Goal: Find specific page/section: Find specific page/section

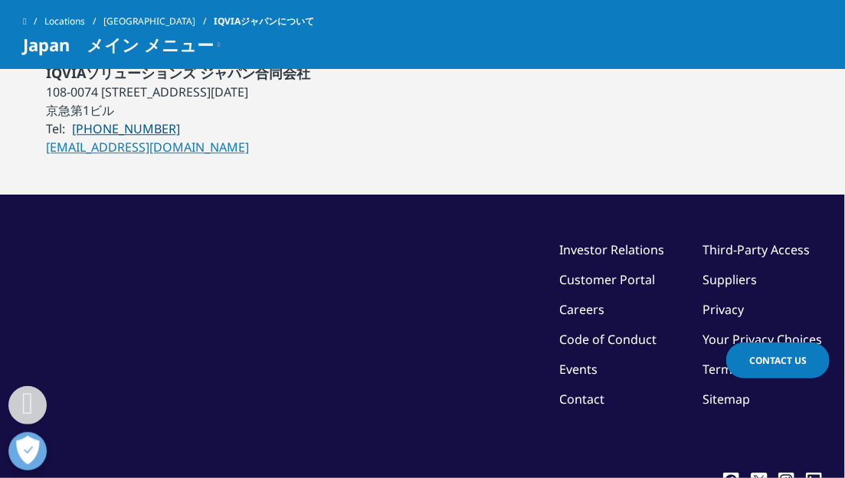
scroll to position [1532, 0]
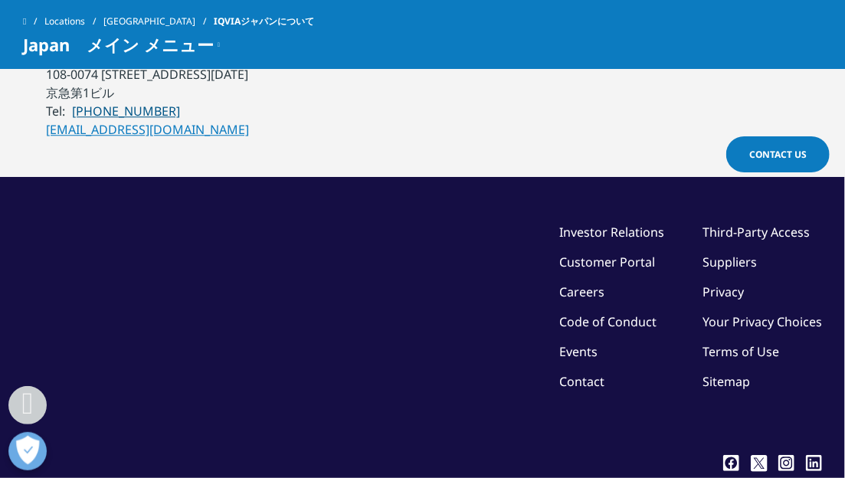
click at [725, 284] on link "Privacy" at bounding box center [723, 292] width 41 height 17
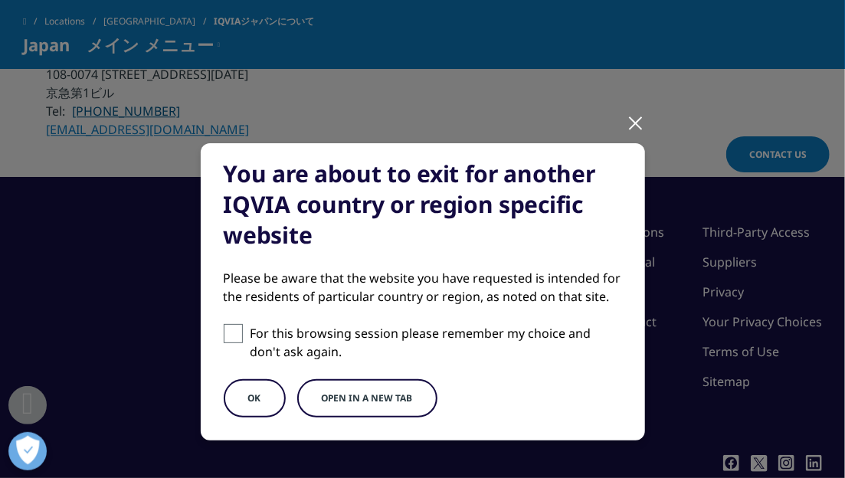
click at [264, 399] on button "OK" at bounding box center [255, 398] width 62 height 38
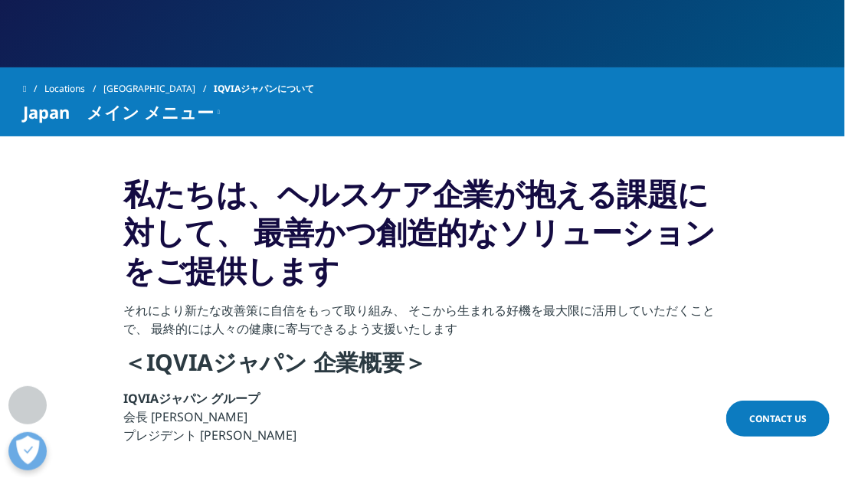
scroll to position [230, 0]
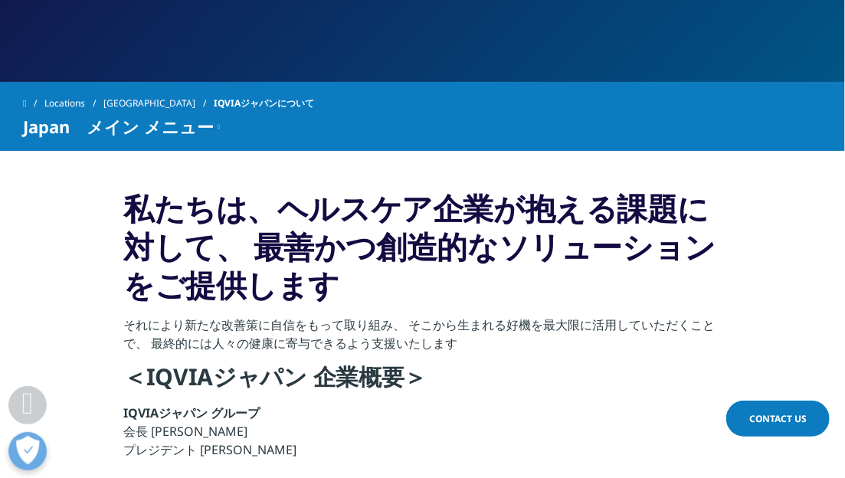
click at [116, 101] on link "[GEOGRAPHIC_DATA]" at bounding box center [158, 104] width 110 height 28
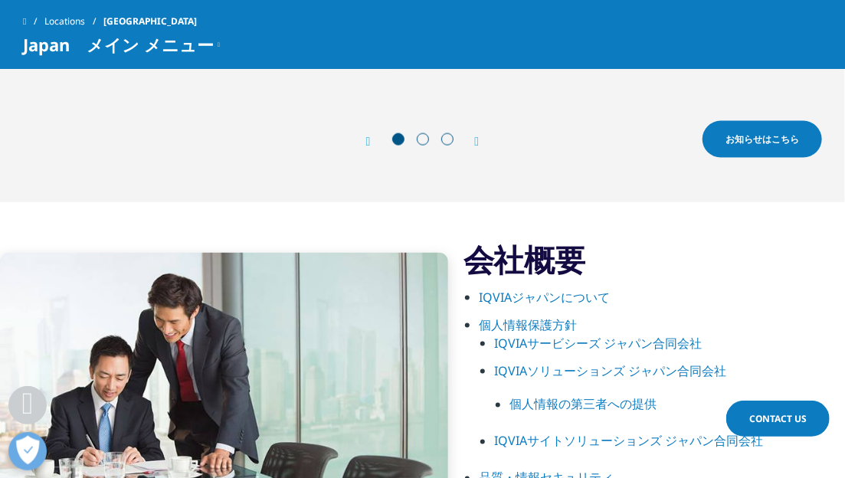
scroll to position [843, 0]
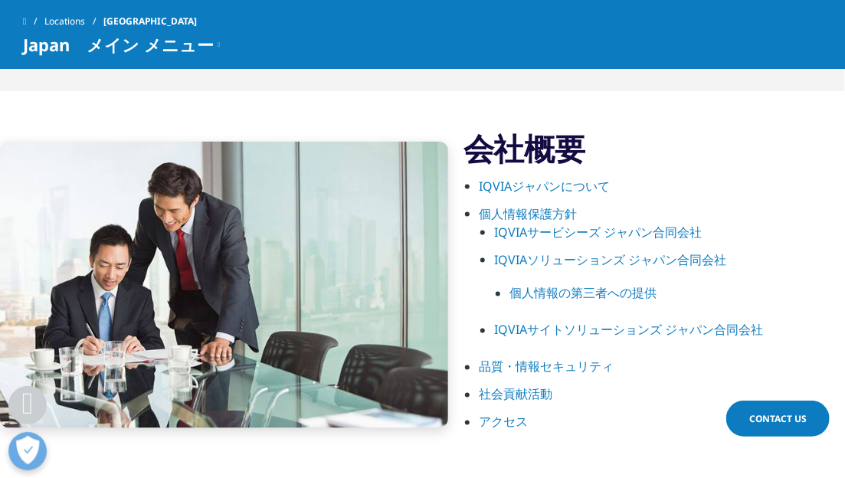
click at [491, 210] on link "個人情報保護方針" at bounding box center [528, 213] width 98 height 17
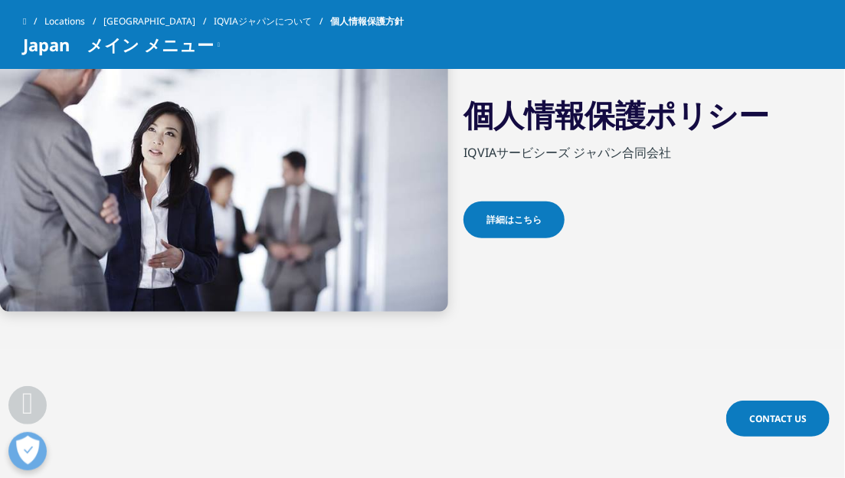
scroll to position [307, 0]
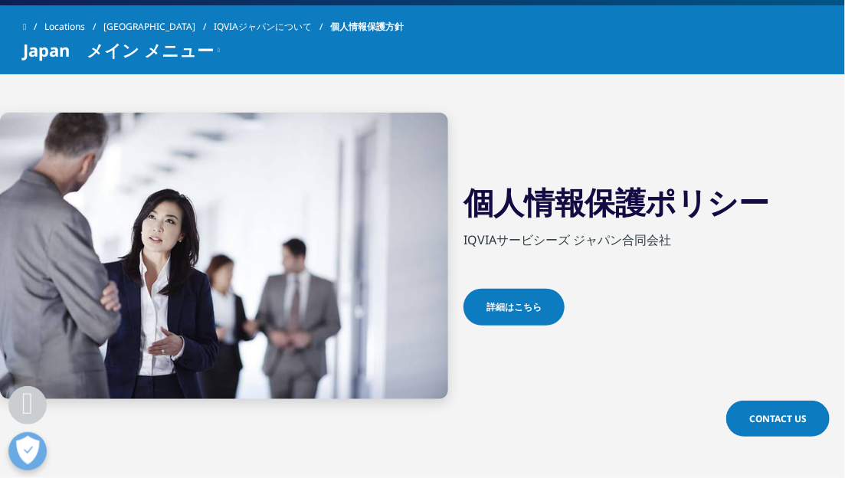
click at [514, 298] on link "詳細はこちら" at bounding box center [514, 307] width 101 height 37
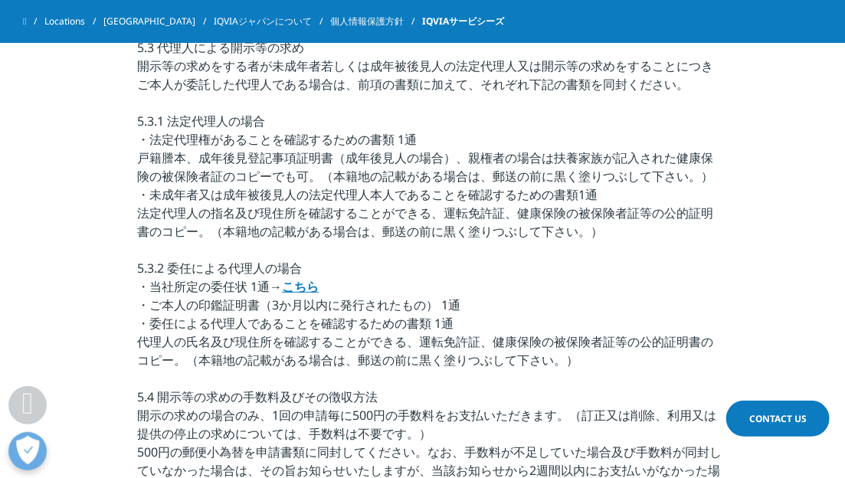
scroll to position [3603, 0]
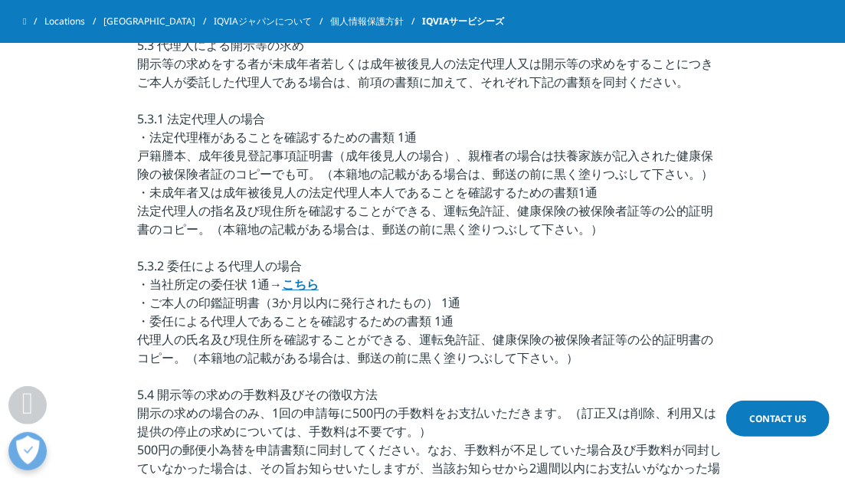
click at [784, 415] on span "Contact Us" at bounding box center [778, 418] width 57 height 13
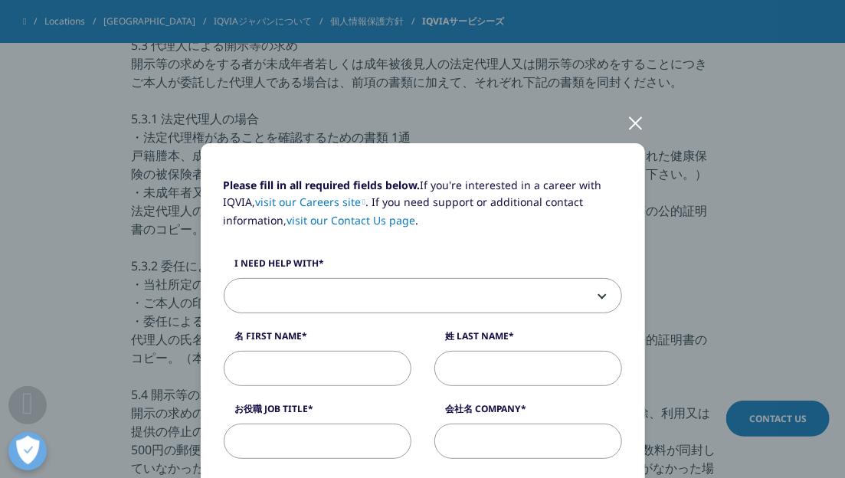
click at [628, 127] on div at bounding box center [637, 122] width 18 height 42
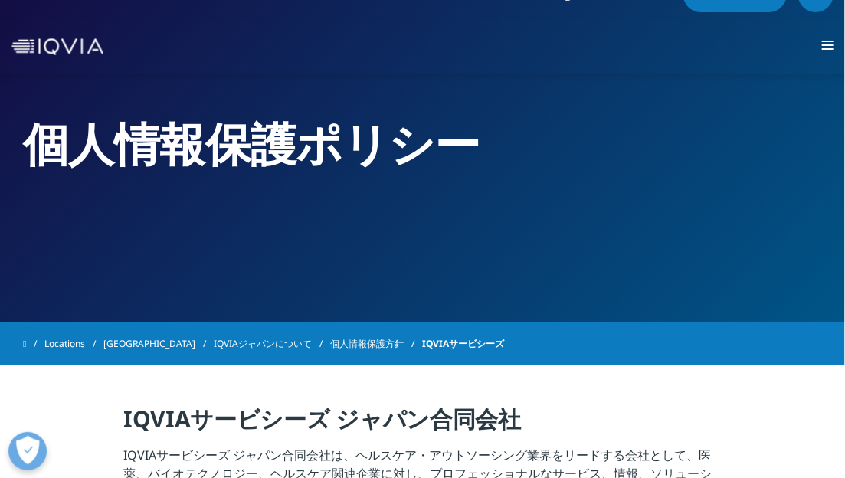
scroll to position [0, 0]
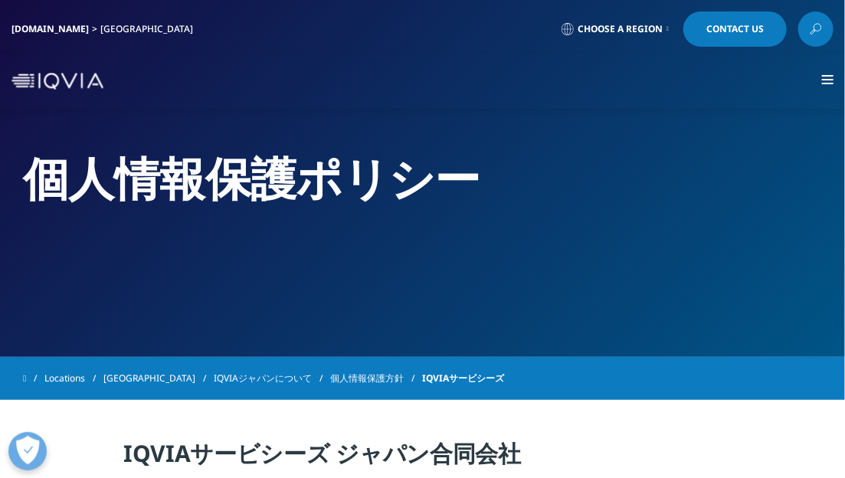
click at [214, 374] on link "IQVIAジャパンについて" at bounding box center [272, 379] width 117 height 28
